Goal: Transaction & Acquisition: Purchase product/service

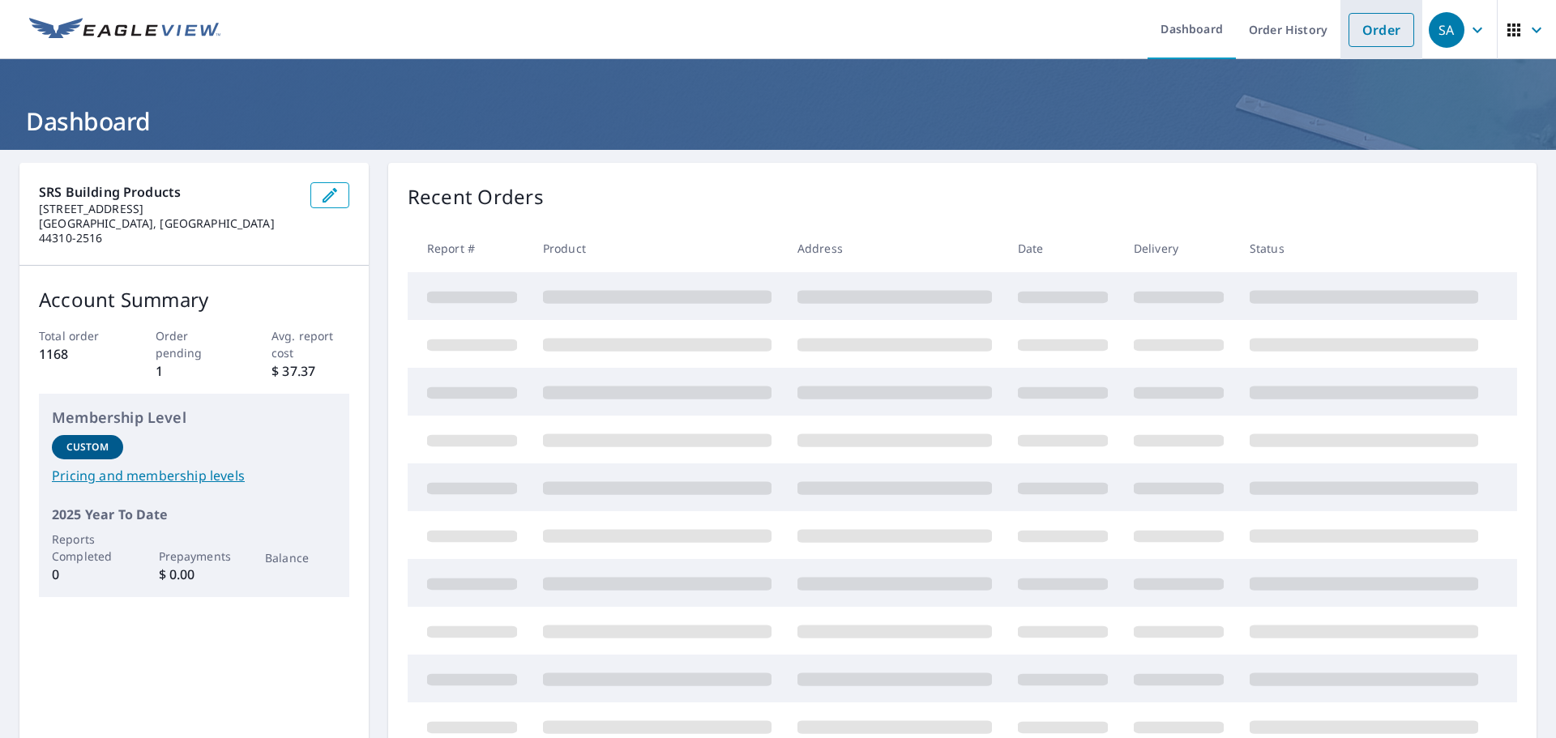
click at [1368, 25] on link "Order" at bounding box center [1382, 30] width 66 height 34
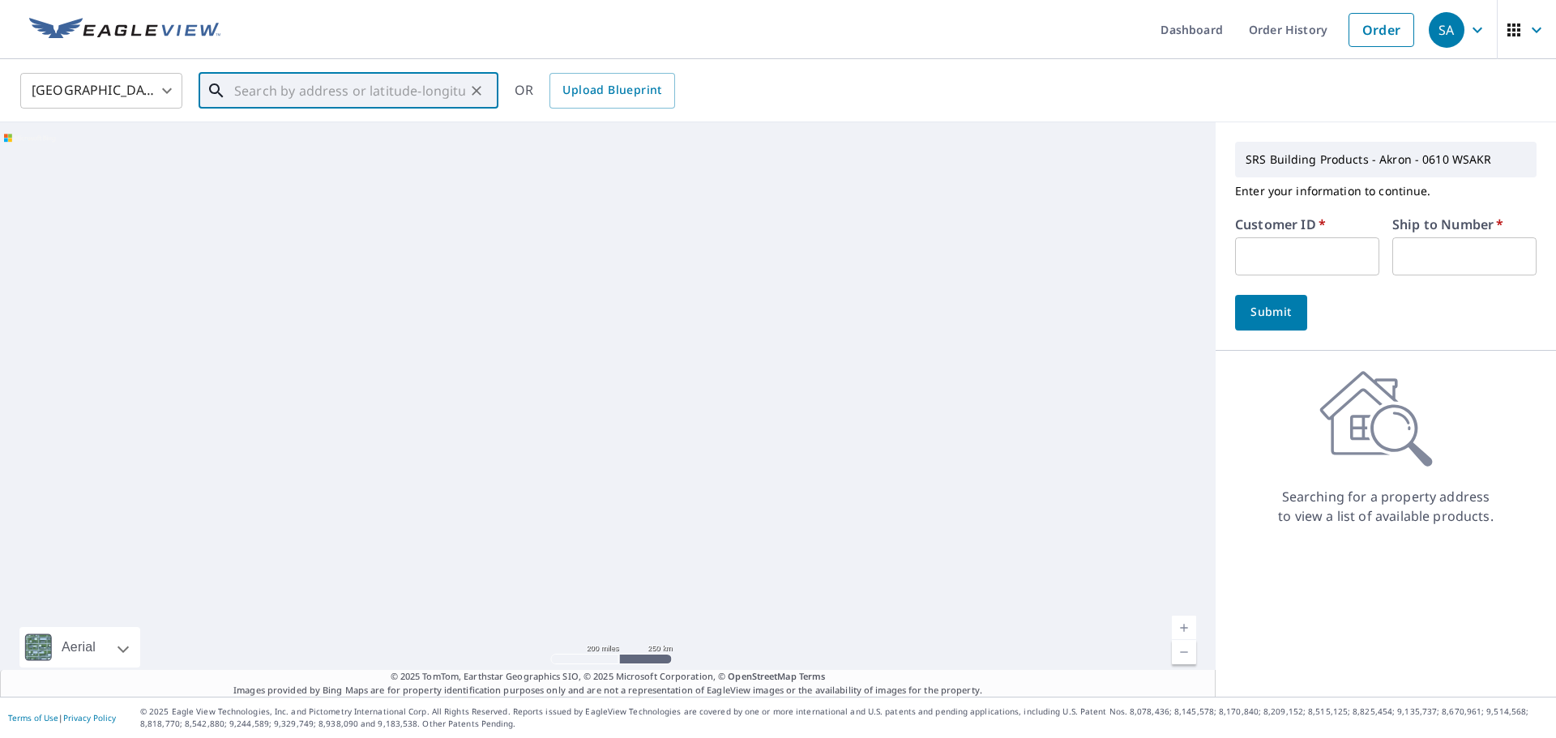
click at [394, 92] on input "text" at bounding box center [349, 90] width 231 height 45
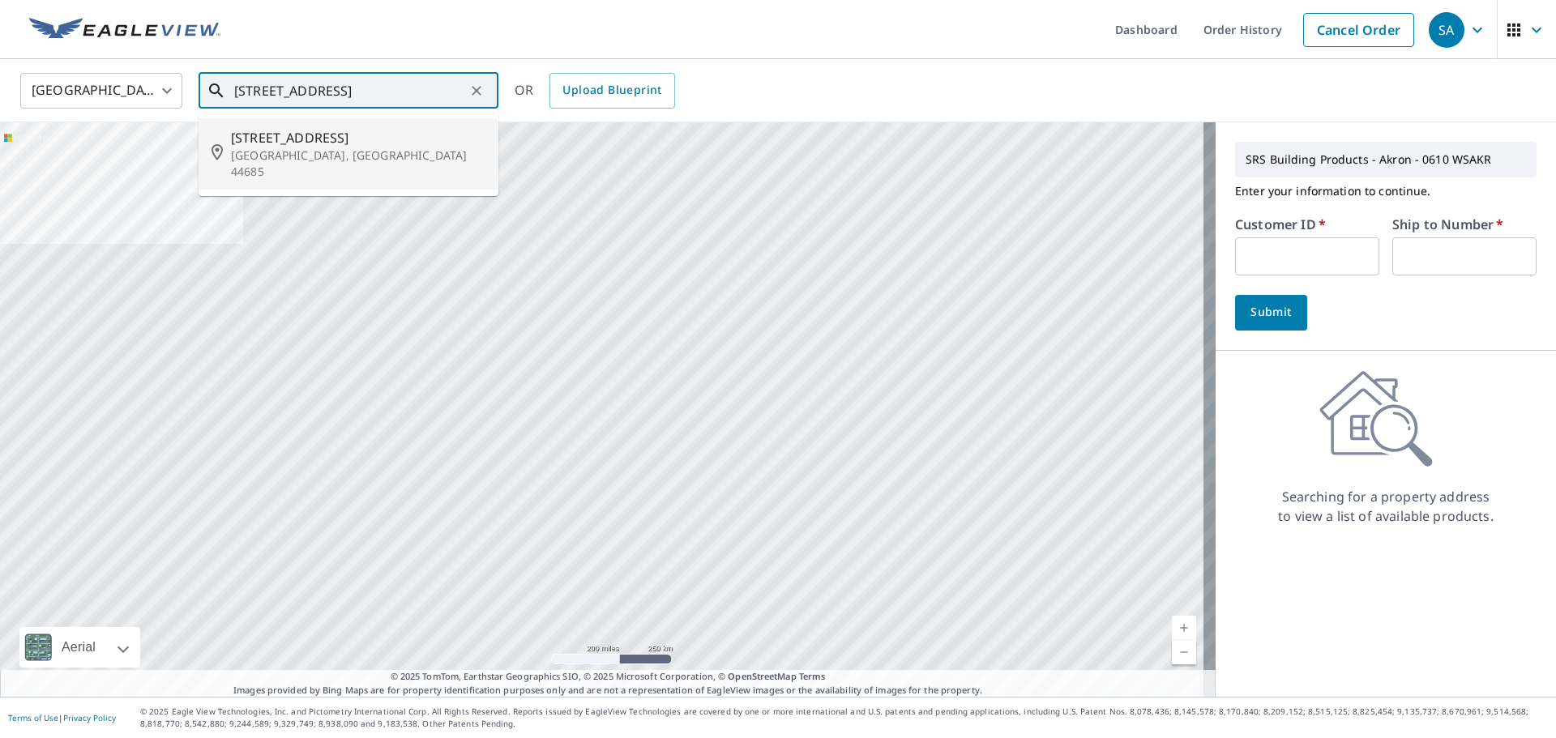
click at [326, 150] on p "[GEOGRAPHIC_DATA], [GEOGRAPHIC_DATA] 44685" at bounding box center [358, 164] width 254 height 32
type input "[STREET_ADDRESS]"
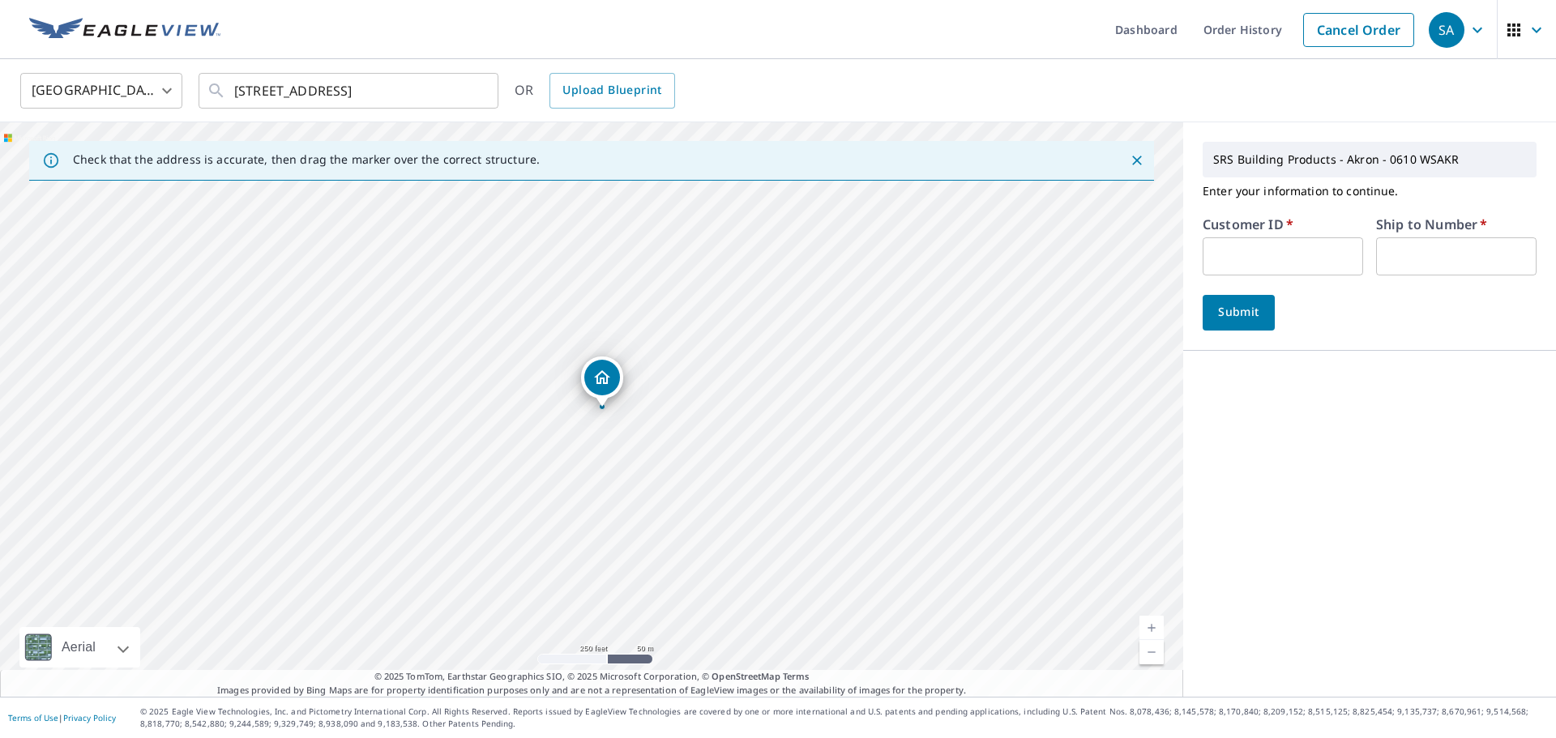
click at [1248, 250] on input "text" at bounding box center [1283, 256] width 160 height 38
type input "tnr610"
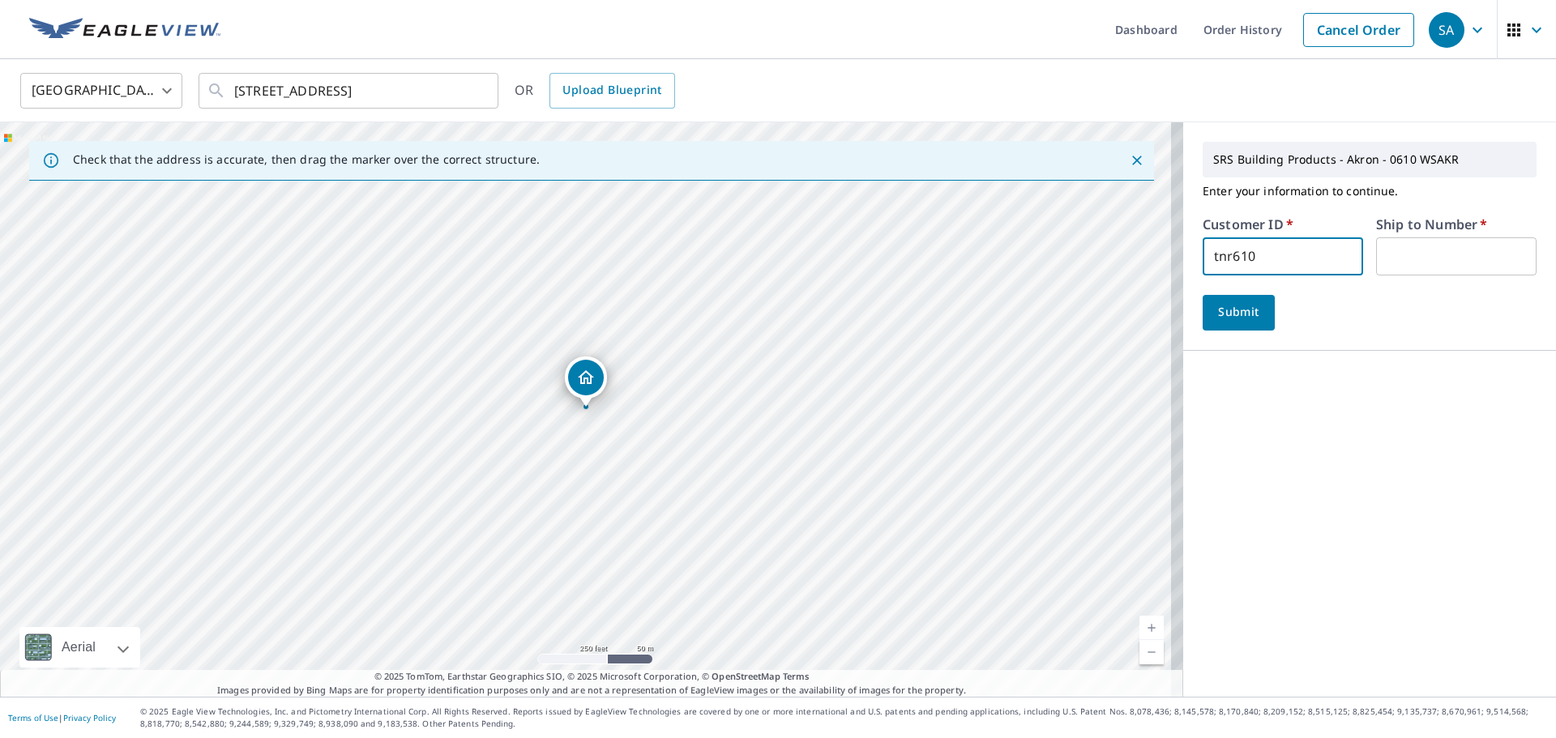
click at [1399, 262] on input "text" at bounding box center [1456, 256] width 160 height 38
type input "1"
click at [1226, 316] on span "Submit" at bounding box center [1239, 312] width 46 height 20
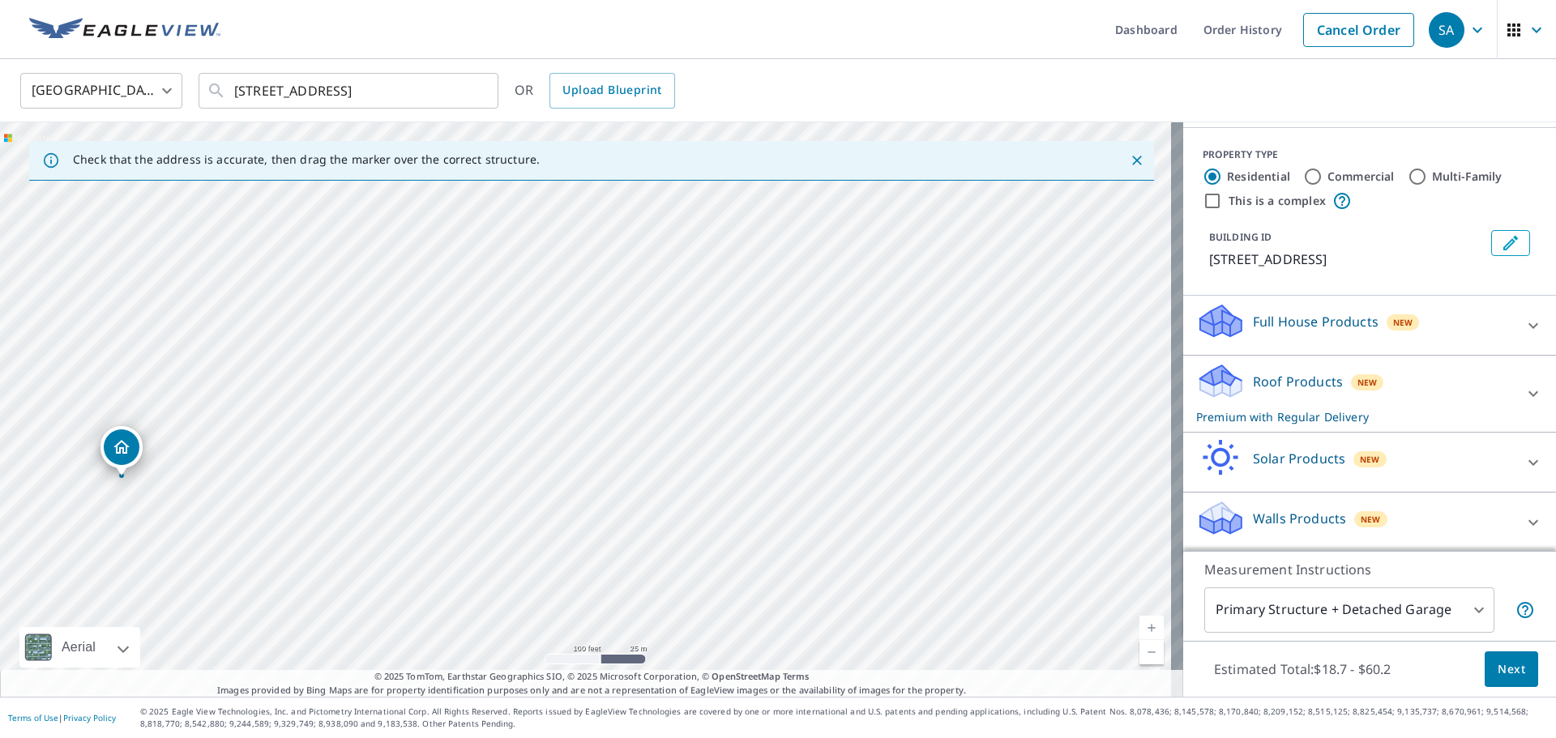
scroll to position [162, 0]
click at [1262, 393] on div "Roof Products New Premium with Regular Delivery" at bounding box center [1355, 392] width 318 height 63
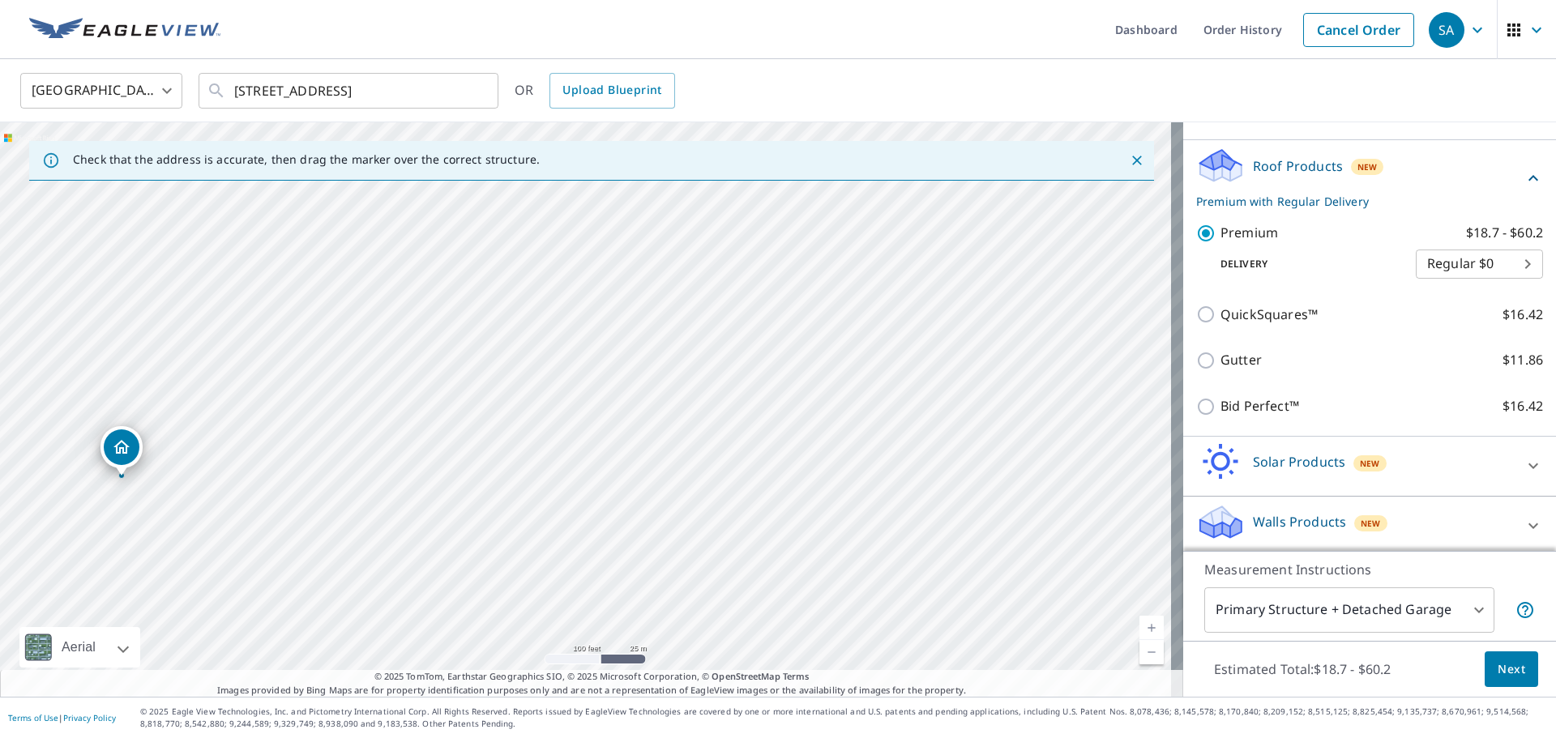
scroll to position [383, 0]
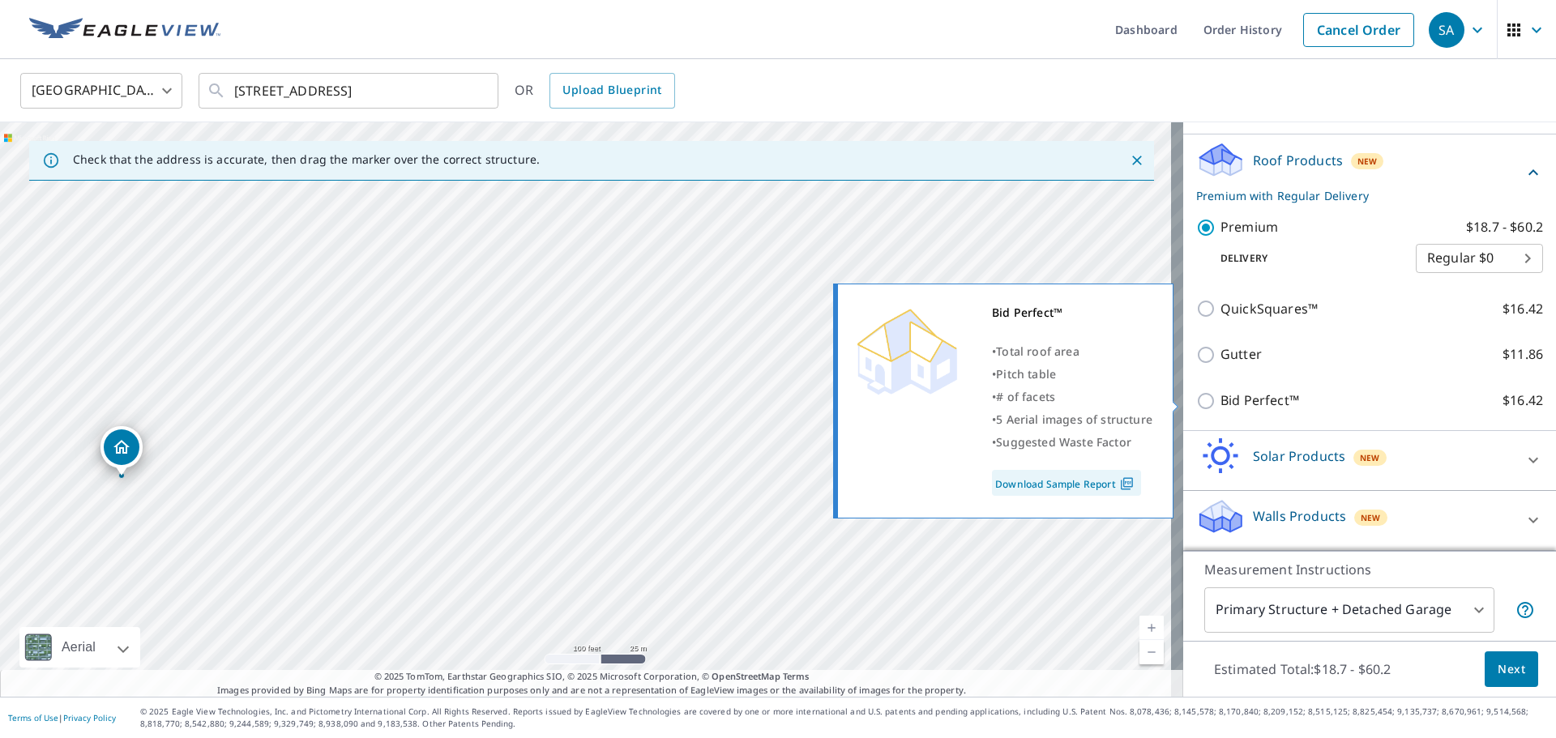
click at [1242, 403] on p "Bid Perfect™" at bounding box center [1260, 401] width 79 height 20
click at [1221, 403] on input "Bid Perfect™ $16.42" at bounding box center [1208, 400] width 24 height 19
checkbox input "true"
checkbox input "false"
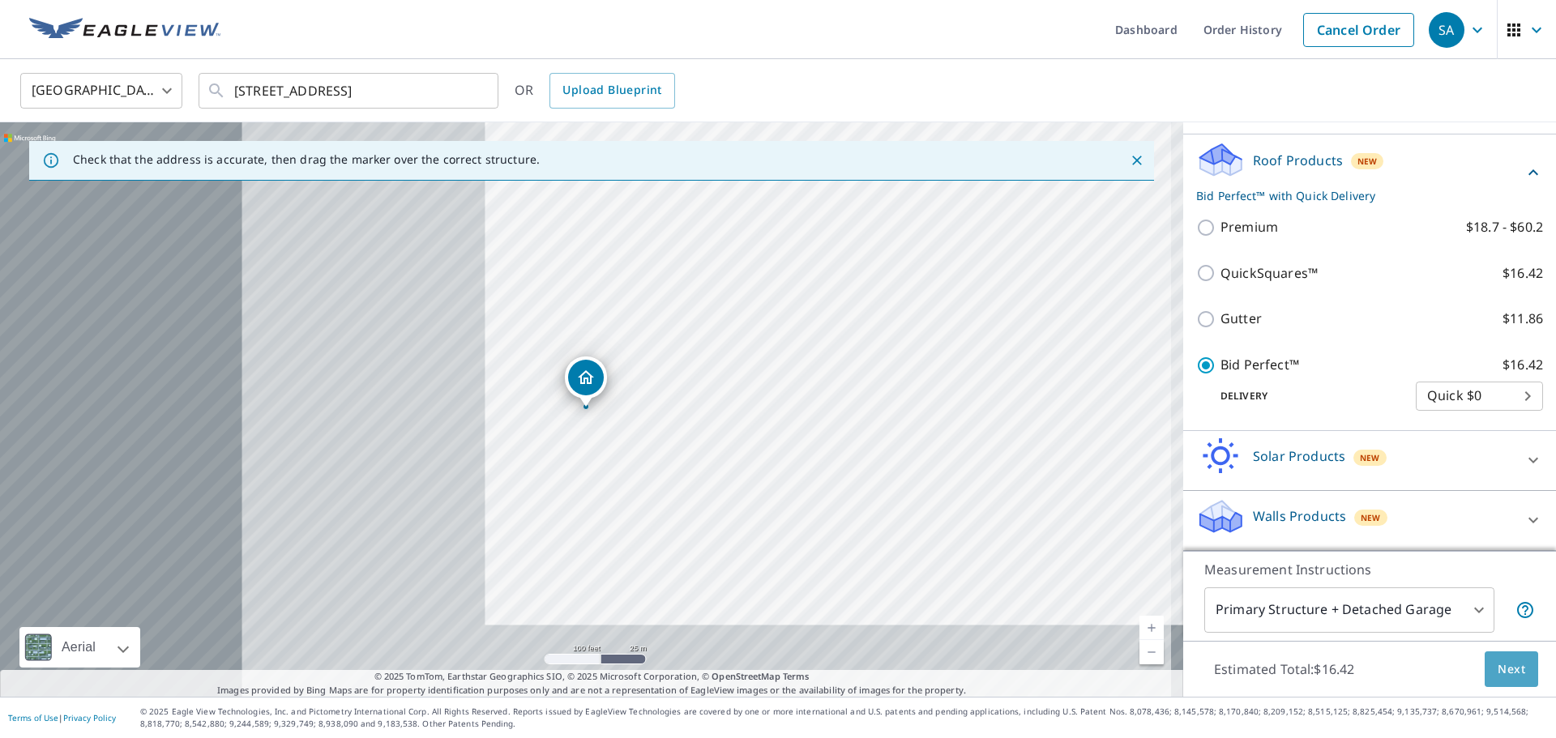
click at [1498, 665] on span "Next" at bounding box center [1512, 670] width 28 height 20
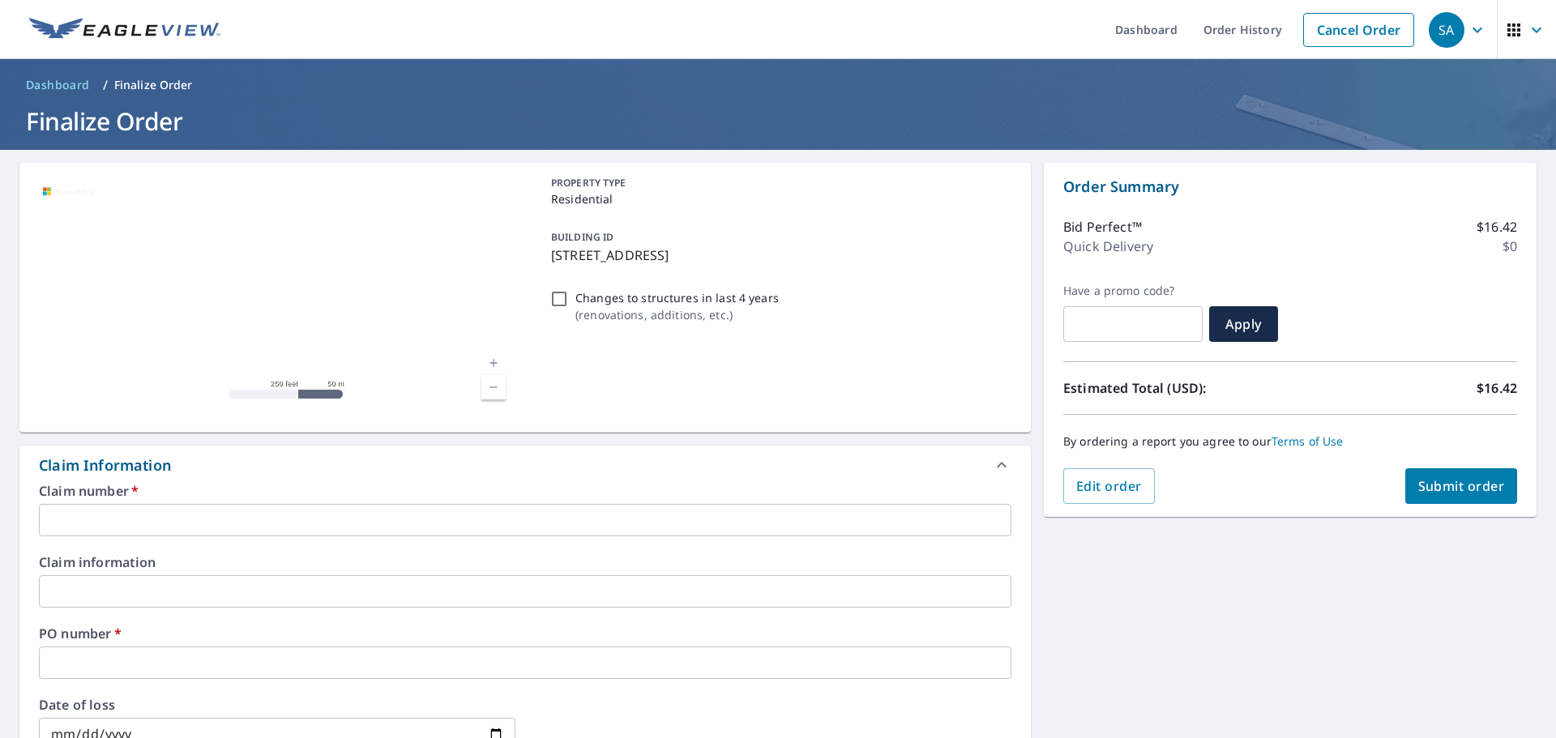
click at [220, 521] on input "text" at bounding box center [525, 520] width 973 height 32
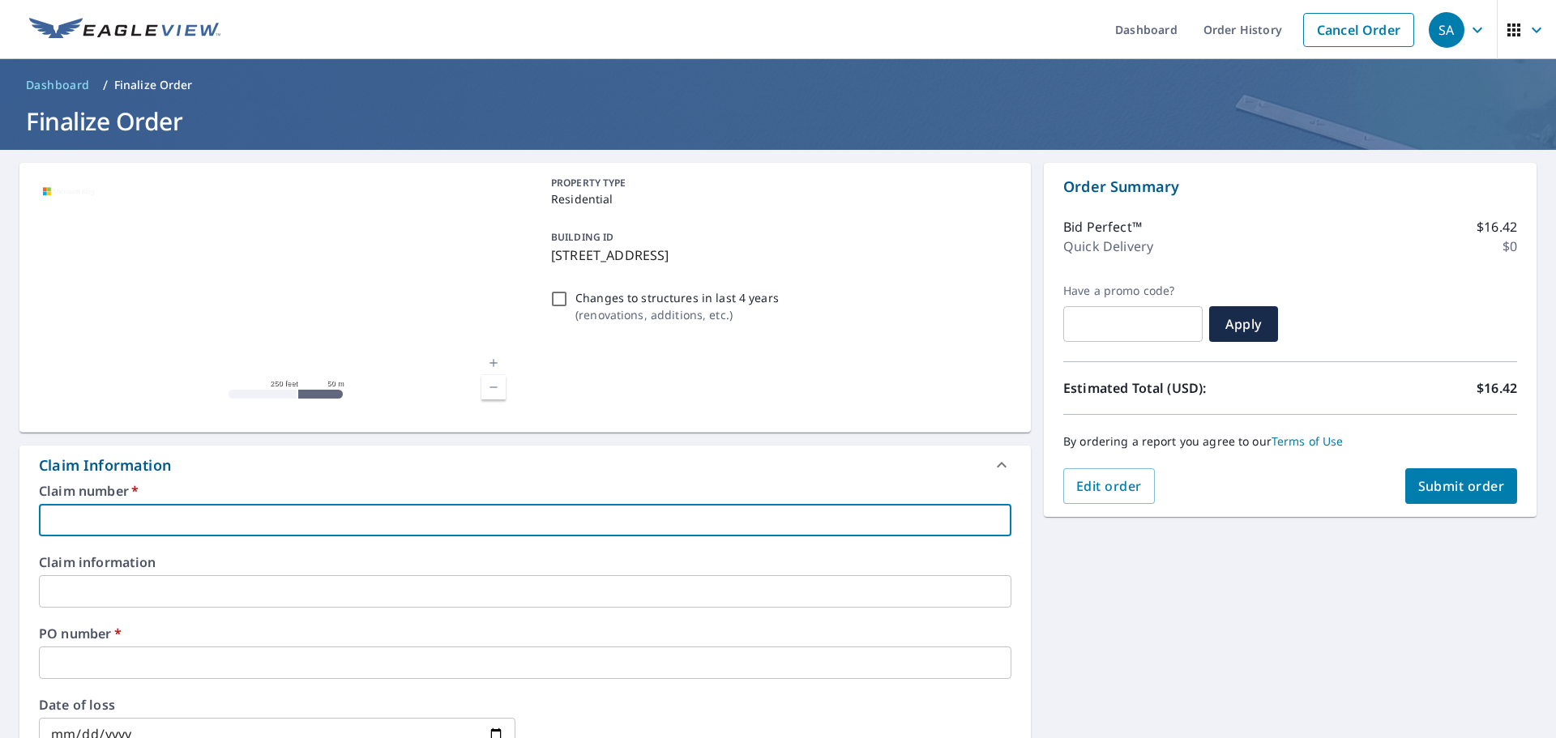
type input "na"
checkbox input "true"
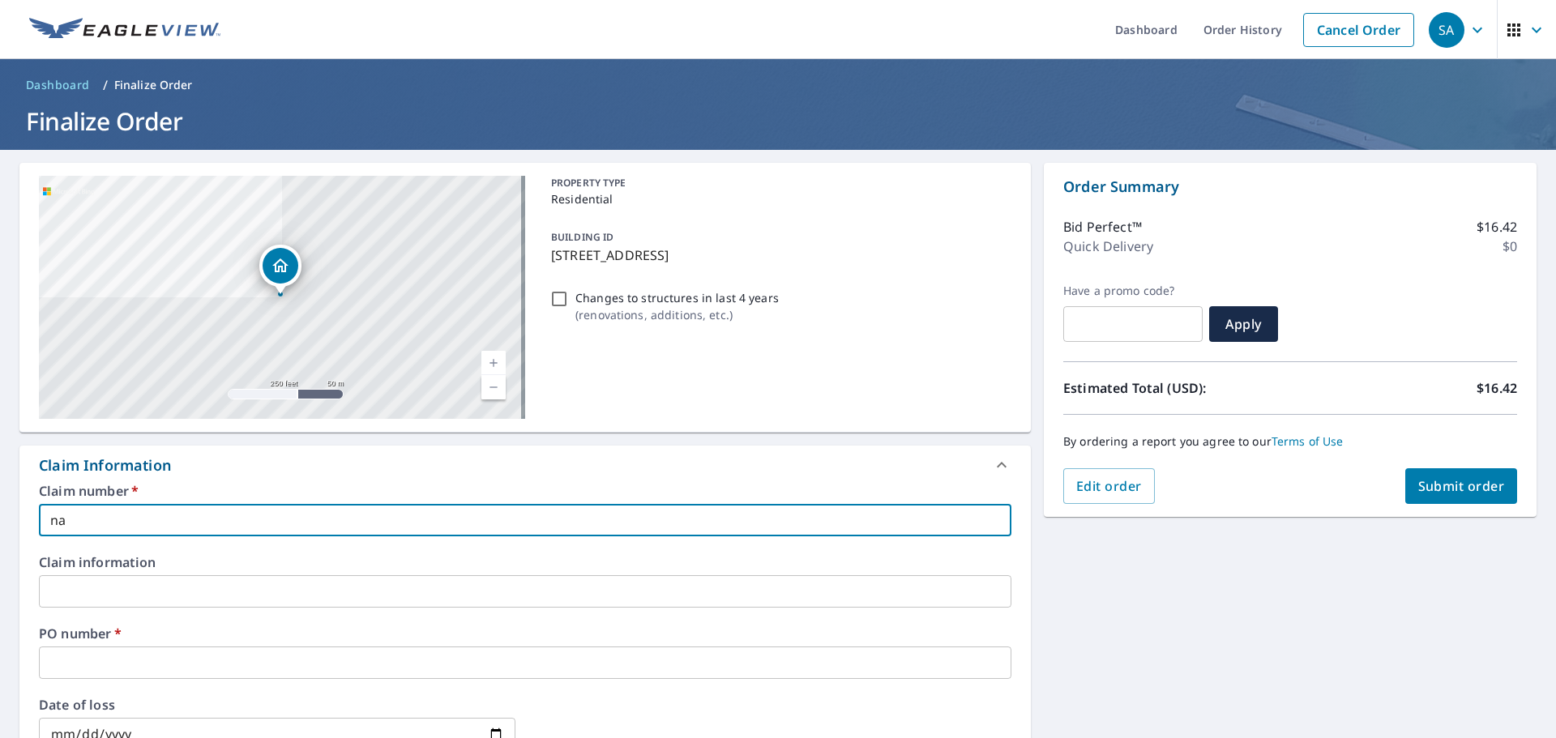
click at [132, 663] on input "text" at bounding box center [525, 663] width 973 height 32
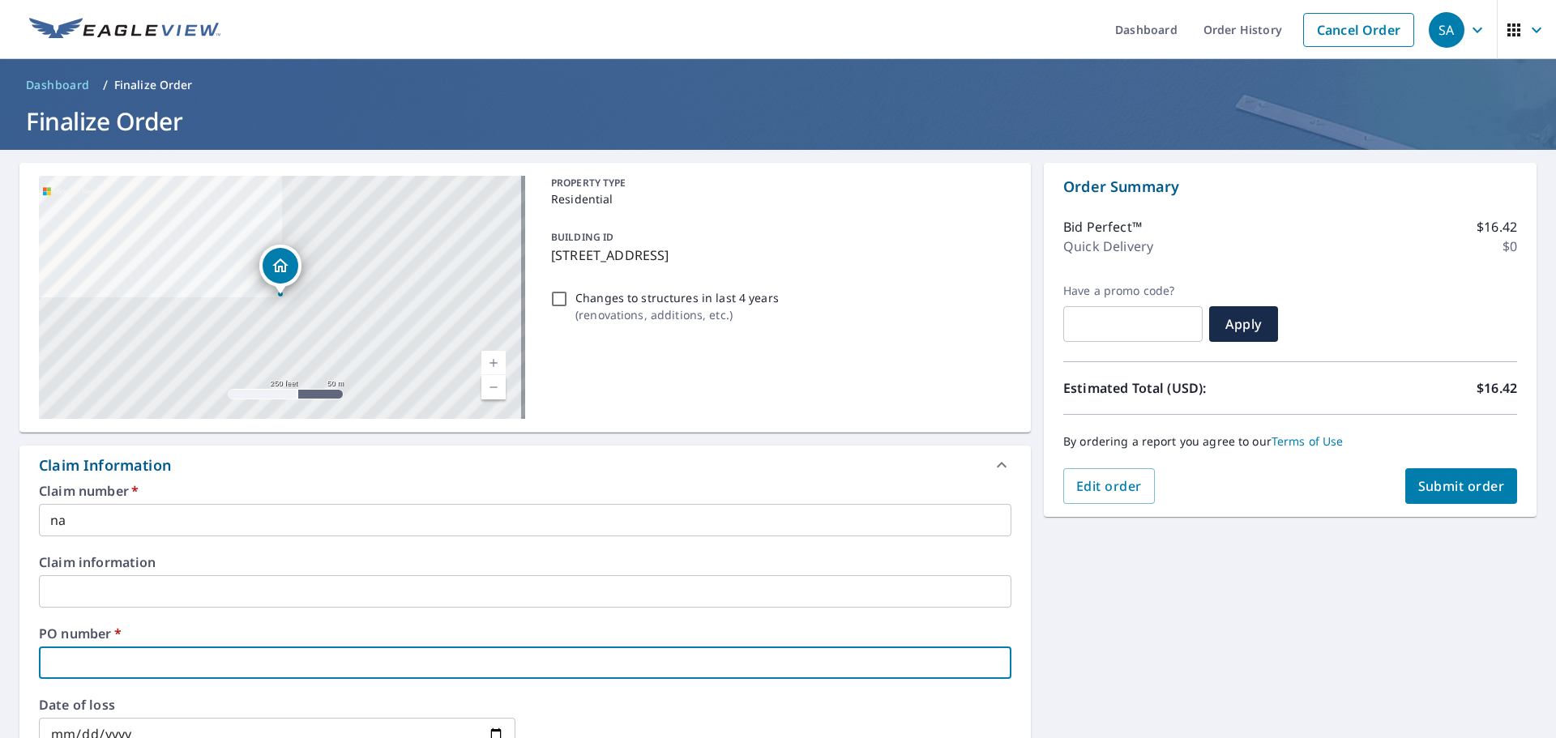
type input "[PERSON_NAME]"
checkbox input "true"
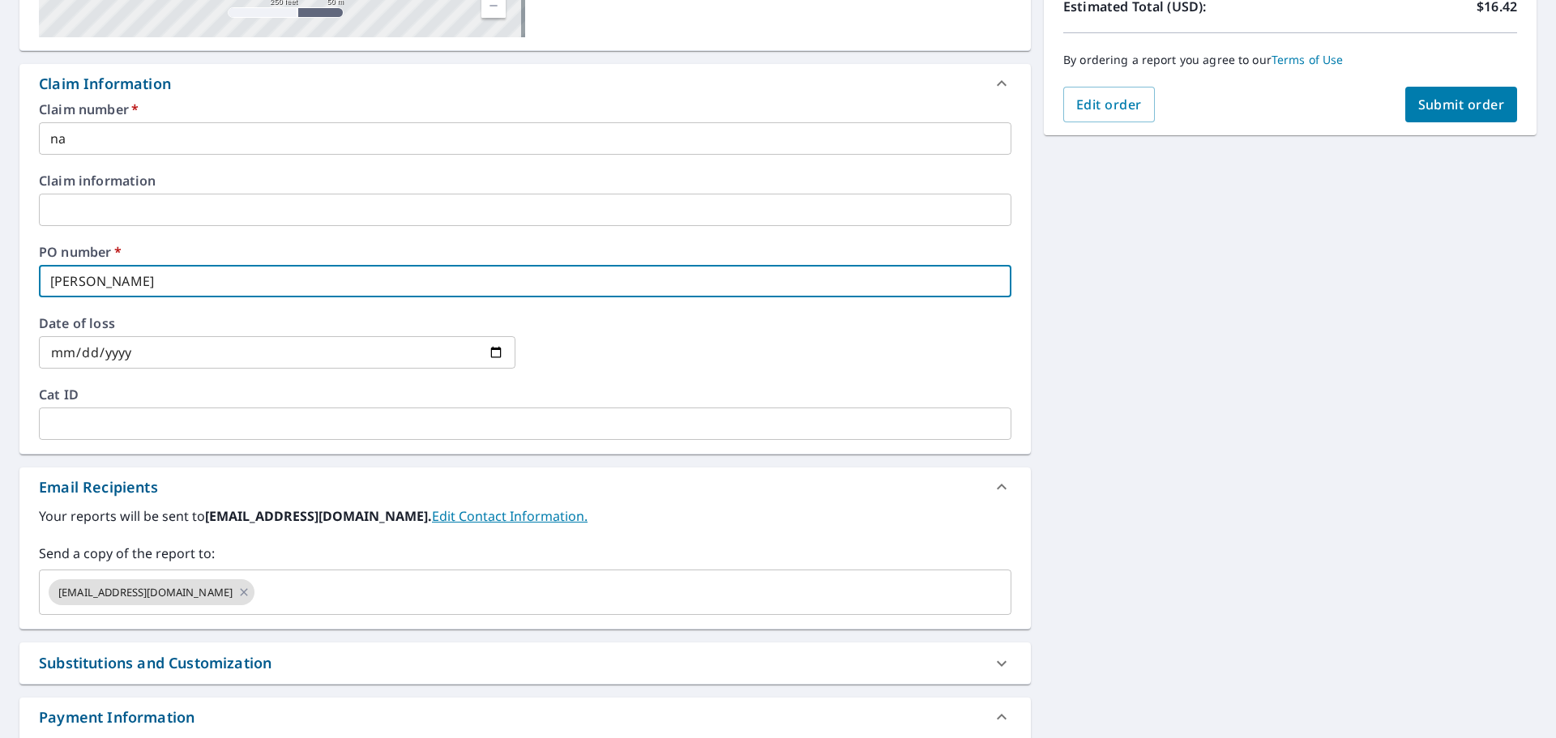
scroll to position [405, 0]
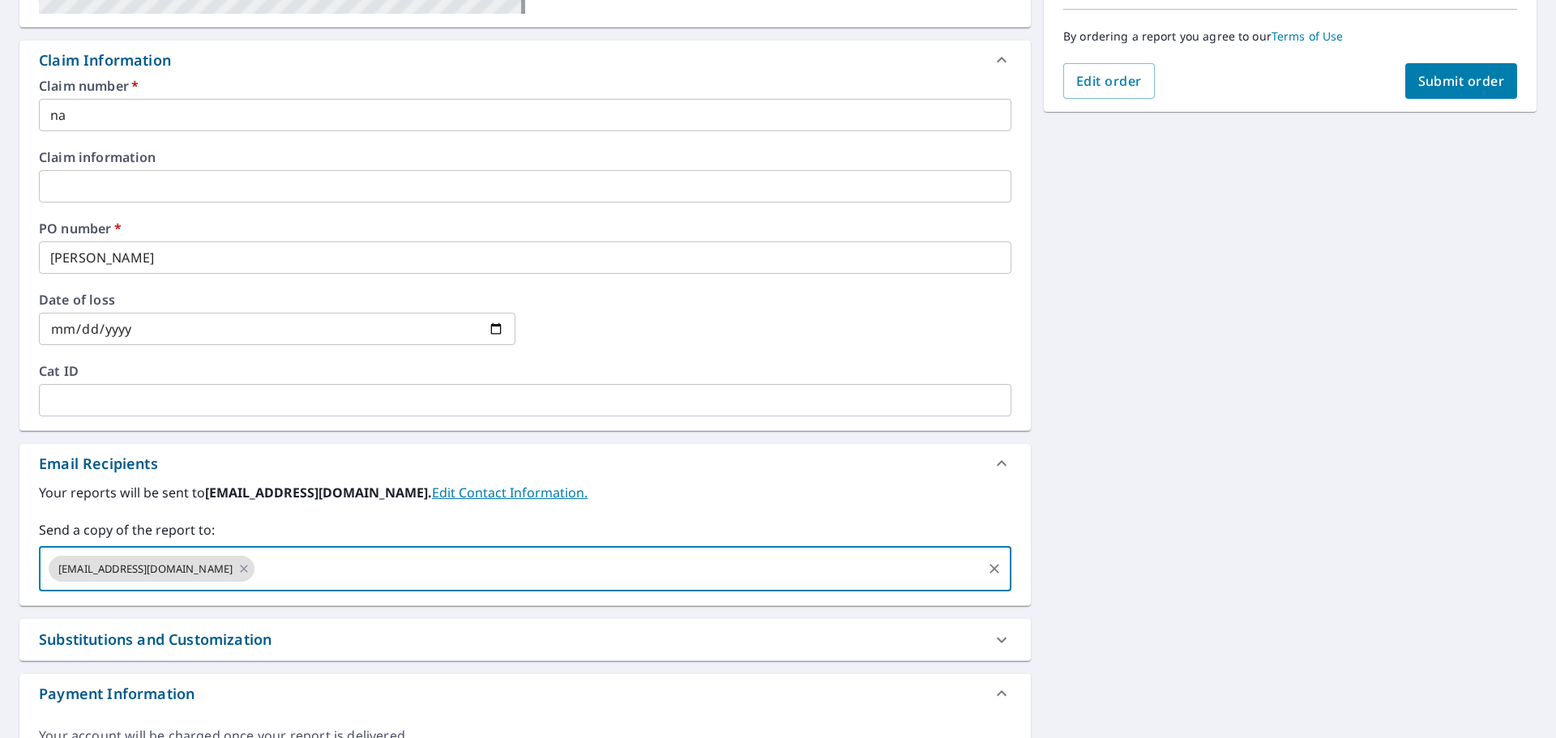
click at [320, 573] on input "text" at bounding box center [618, 569] width 723 height 31
type input "[PERSON_NAME][EMAIL_ADDRESS][PERSON_NAME][DOMAIN_NAME]"
click at [1434, 83] on span "Submit order" at bounding box center [1461, 81] width 87 height 18
checkbox input "true"
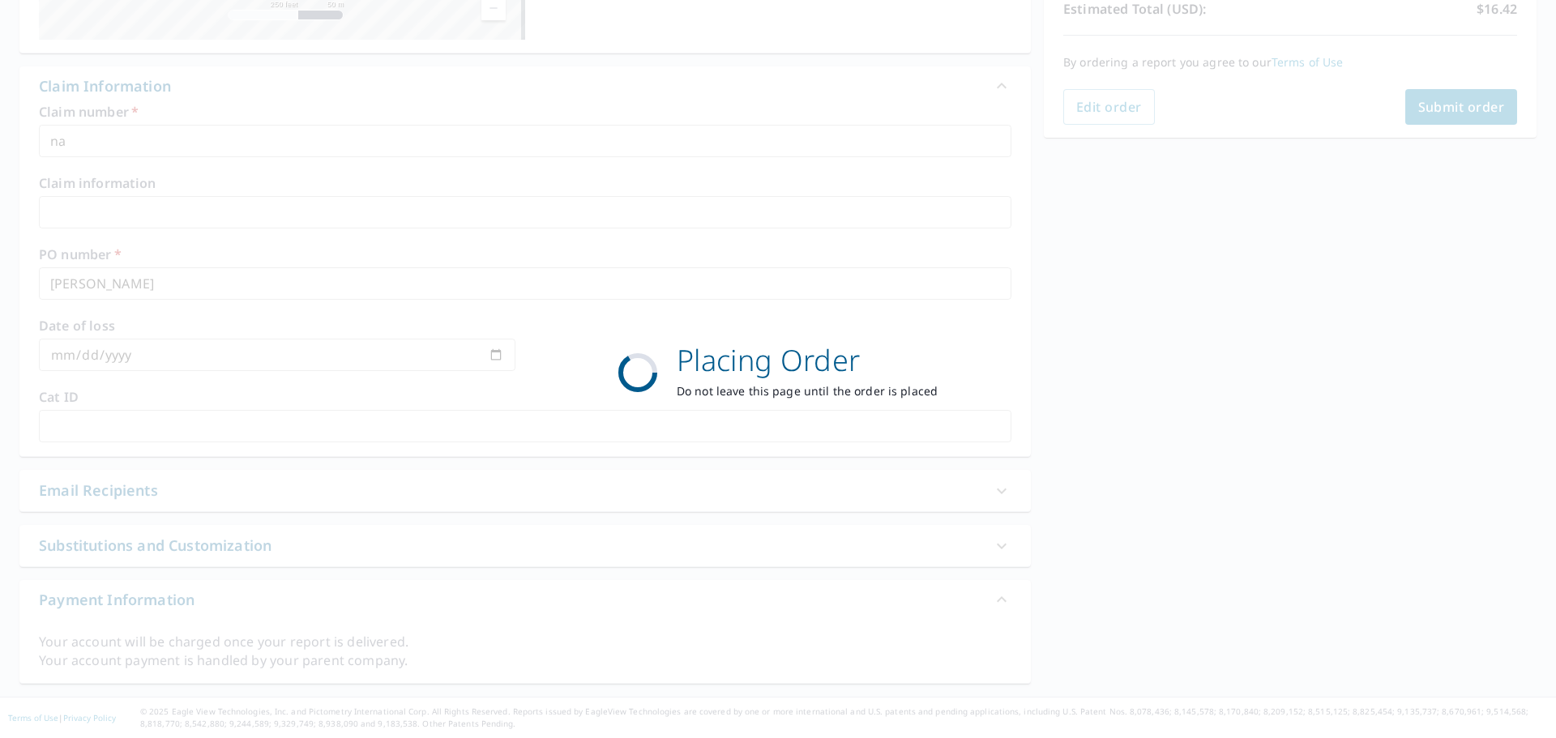
scroll to position [379, 0]
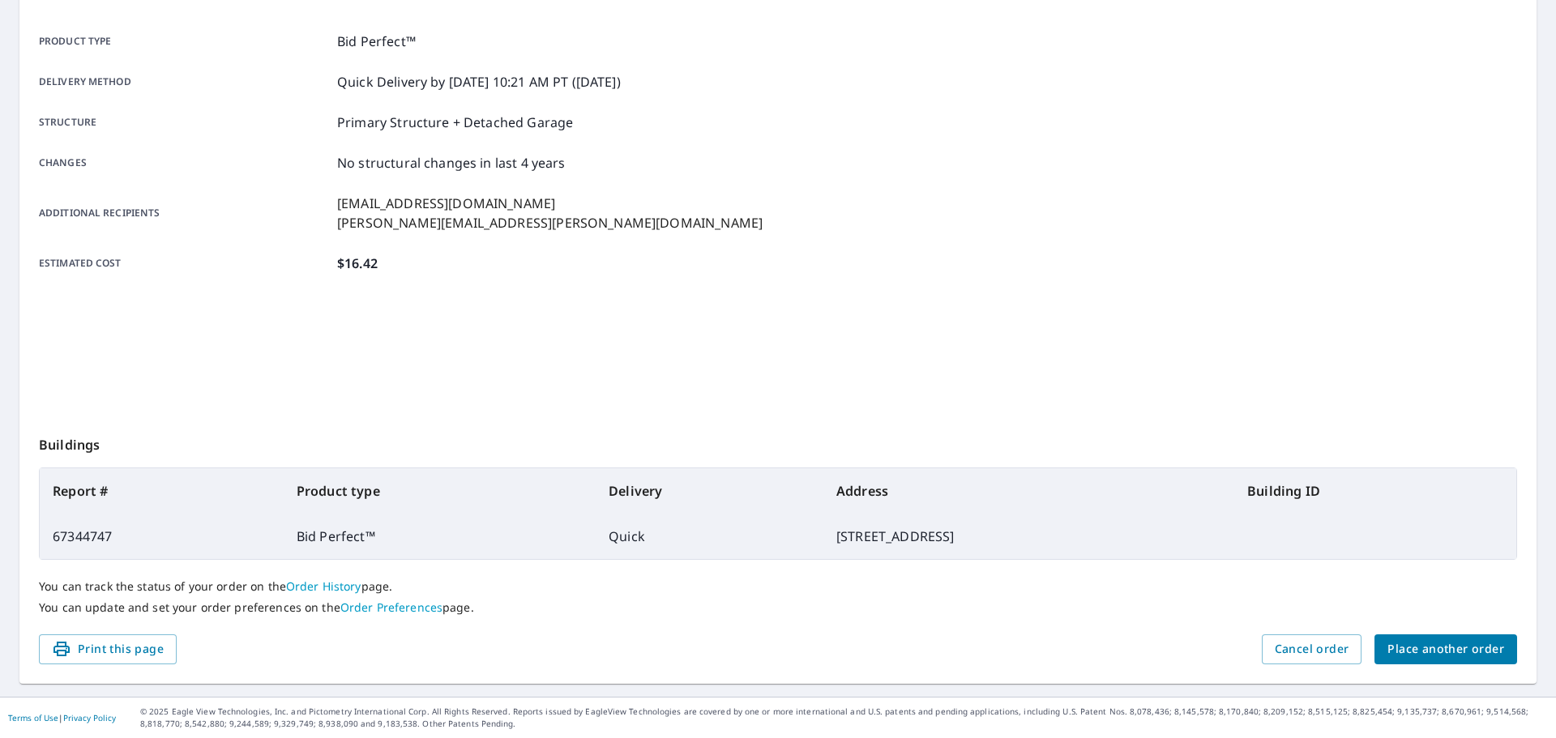
scroll to position [216, 0]
